Goal: Task Accomplishment & Management: Manage account settings

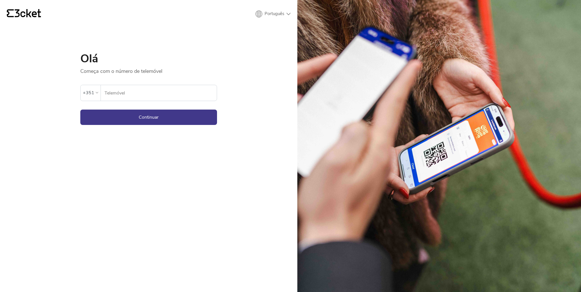
click at [163, 89] on input "Telemóvel" at bounding box center [160, 93] width 112 height 16
type input "964584169"
click at [155, 121] on button "Continuar" at bounding box center [148, 117] width 137 height 15
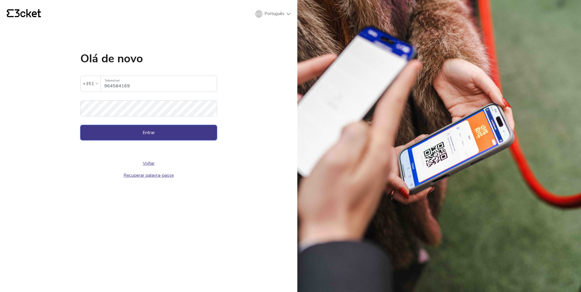
click at [150, 133] on button "Entrar" at bounding box center [148, 132] width 137 height 15
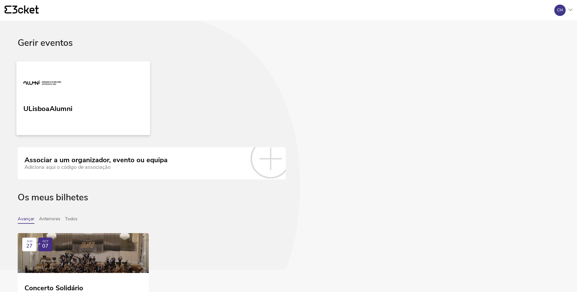
click at [88, 109] on link "ULisboaAlumni" at bounding box center [83, 98] width 134 height 74
